Goal: Task Accomplishment & Management: Manage account settings

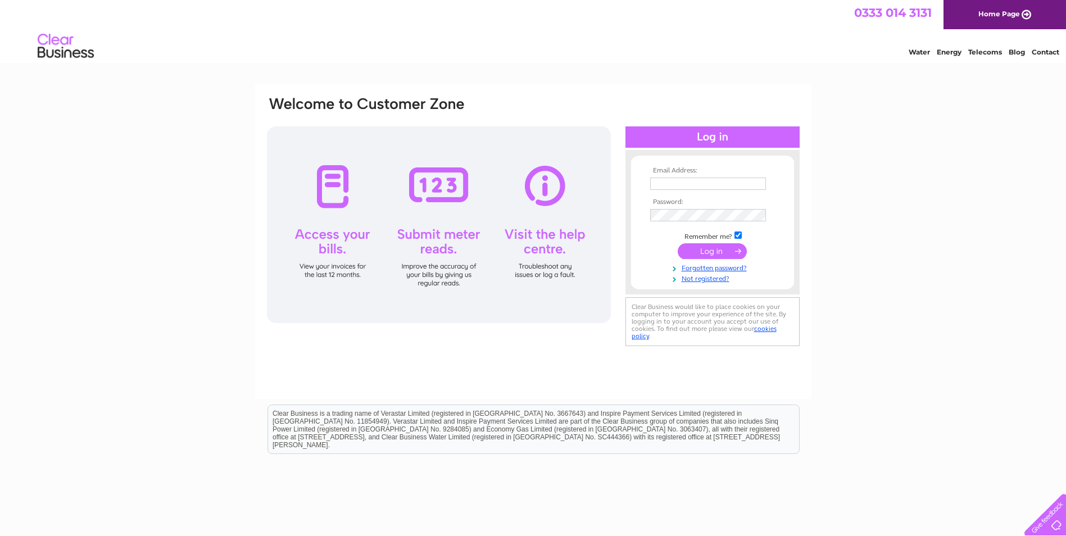
type input "perthexservice@gmail.com"
click at [343, 191] on div at bounding box center [439, 224] width 344 height 197
click at [698, 250] on input "submit" at bounding box center [712, 251] width 69 height 16
click at [720, 251] on input "submit" at bounding box center [712, 251] width 69 height 16
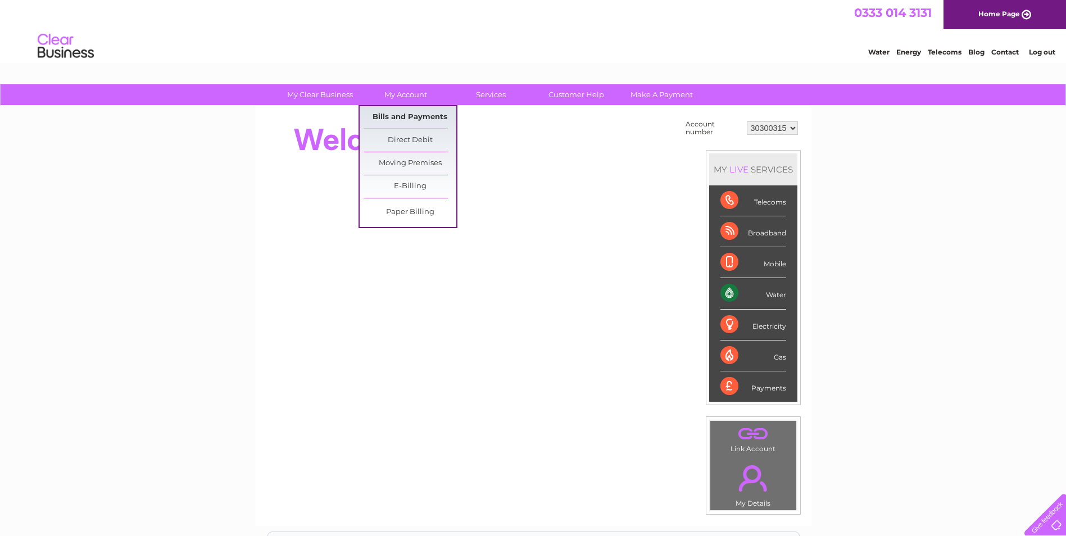
click at [407, 113] on link "Bills and Payments" at bounding box center [410, 117] width 93 height 22
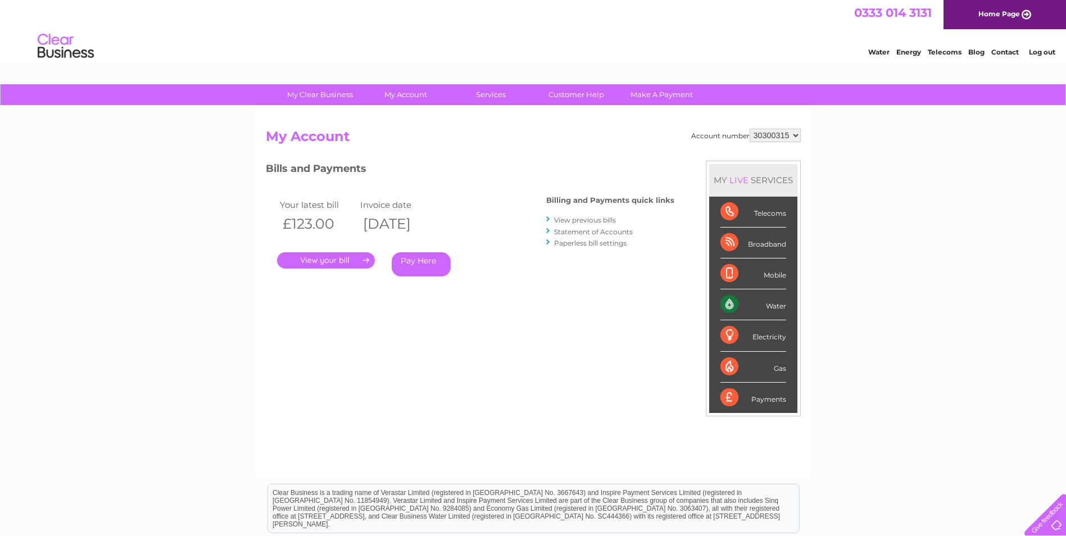
click at [350, 258] on link "." at bounding box center [326, 260] width 98 height 16
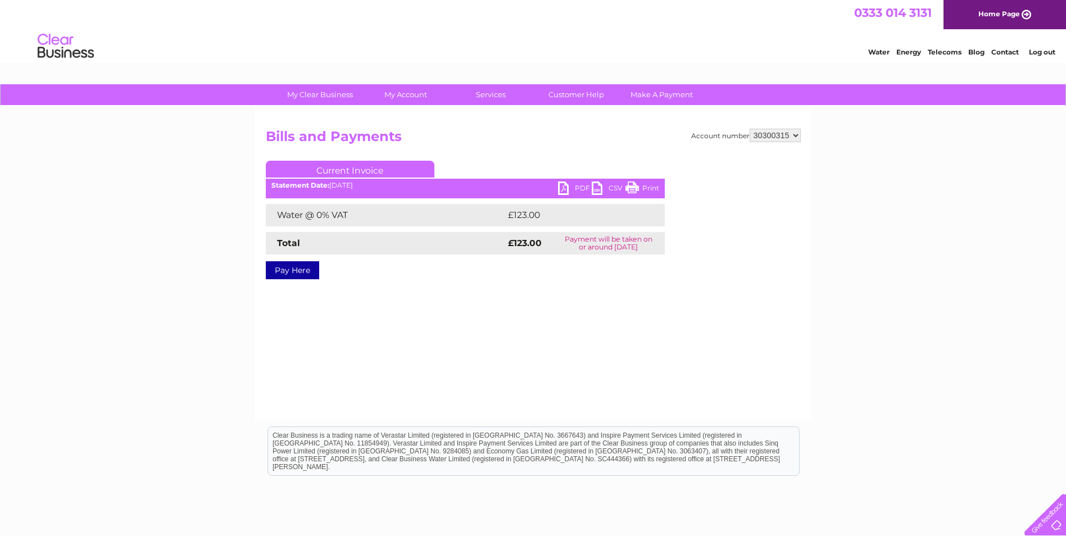
click at [564, 188] on link "PDF" at bounding box center [575, 190] width 34 height 16
